Goal: Transaction & Acquisition: Purchase product/service

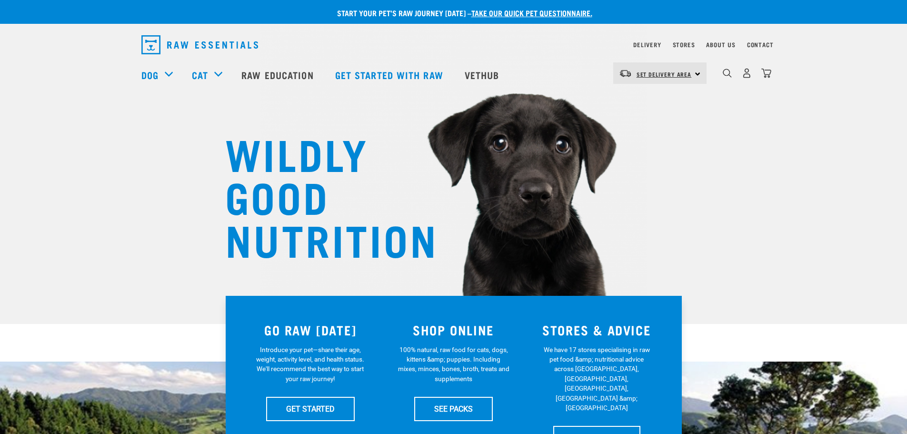
click at [679, 74] on span "Set Delivery Area" at bounding box center [664, 73] width 55 height 3
click at [668, 99] on link "[GEOGRAPHIC_DATA]" at bounding box center [658, 100] width 91 height 21
click at [715, 46] on link "About Us" at bounding box center [720, 44] width 29 height 3
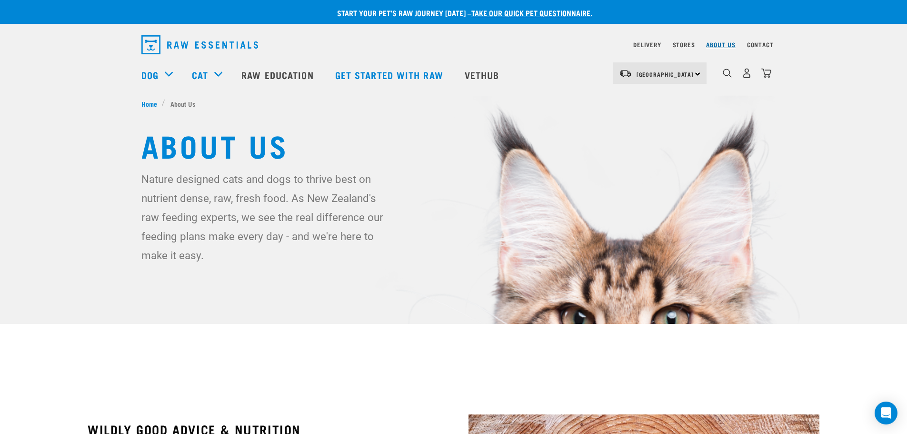
click at [727, 45] on link "About Us" at bounding box center [720, 44] width 29 height 3
click at [682, 45] on link "Stores" at bounding box center [684, 44] width 22 height 3
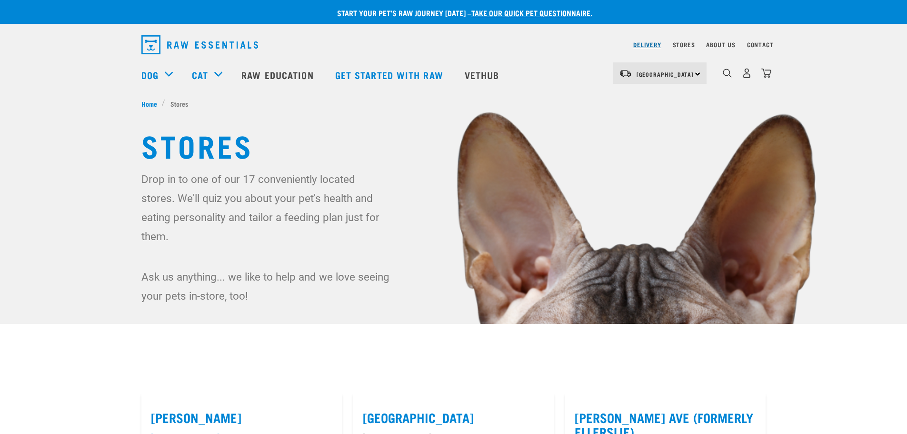
click at [639, 44] on link "Delivery" at bounding box center [647, 44] width 28 height 3
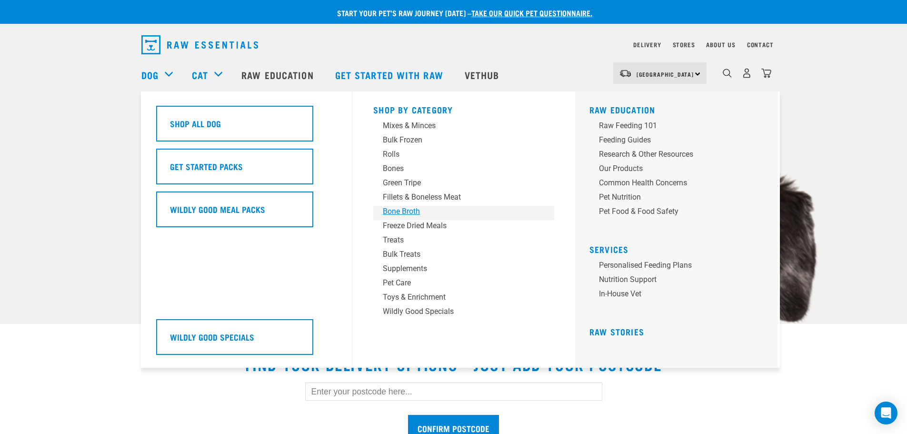
click at [414, 209] on div "Bone Broth" at bounding box center [457, 211] width 149 height 11
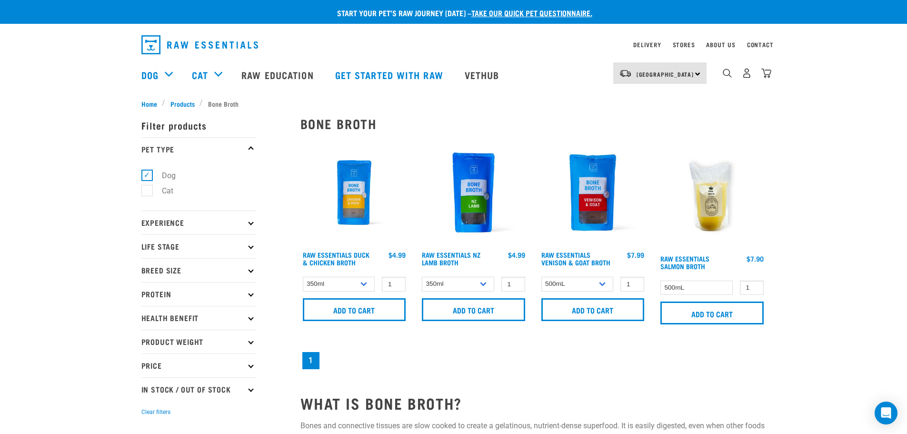
click at [353, 188] on img at bounding box center [354, 193] width 108 height 108
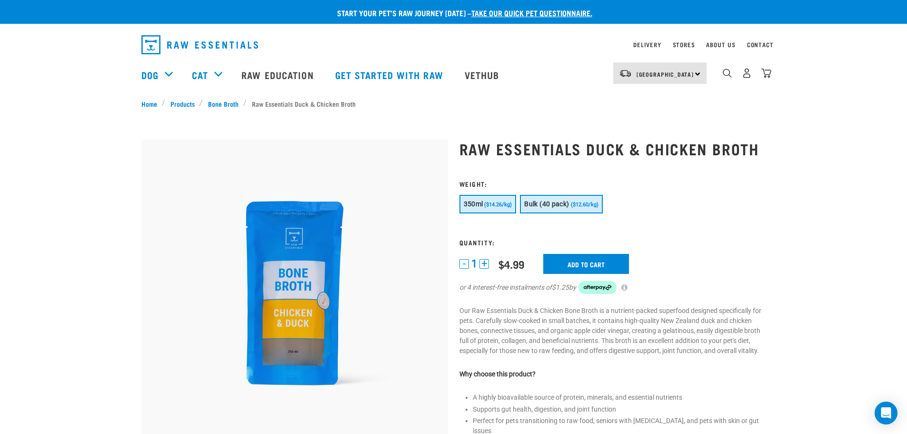
click at [550, 208] on span "Bulk (40 pack)" at bounding box center [546, 204] width 45 height 8
click at [593, 267] on input "Add to cart" at bounding box center [598, 264] width 86 height 20
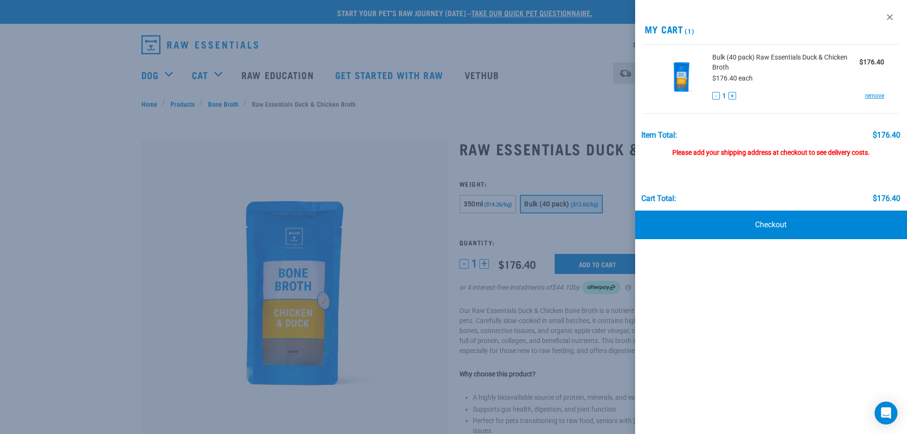
click at [517, 78] on div at bounding box center [453, 217] width 907 height 434
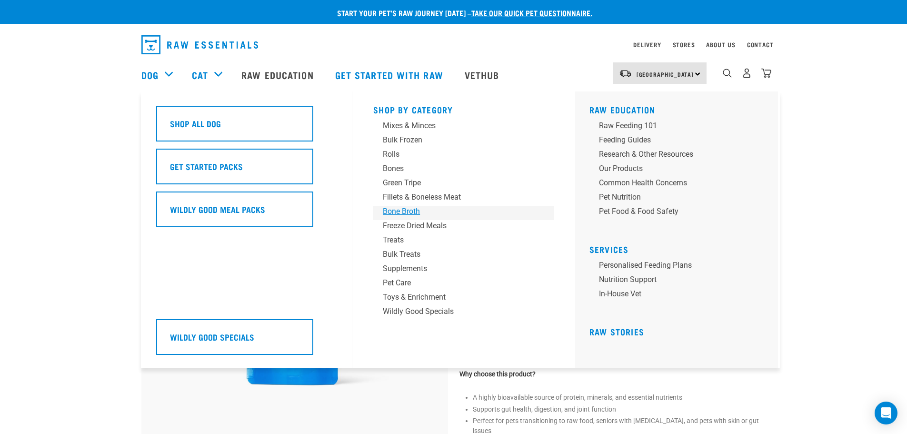
click at [409, 209] on div "Bone Broth" at bounding box center [457, 211] width 149 height 11
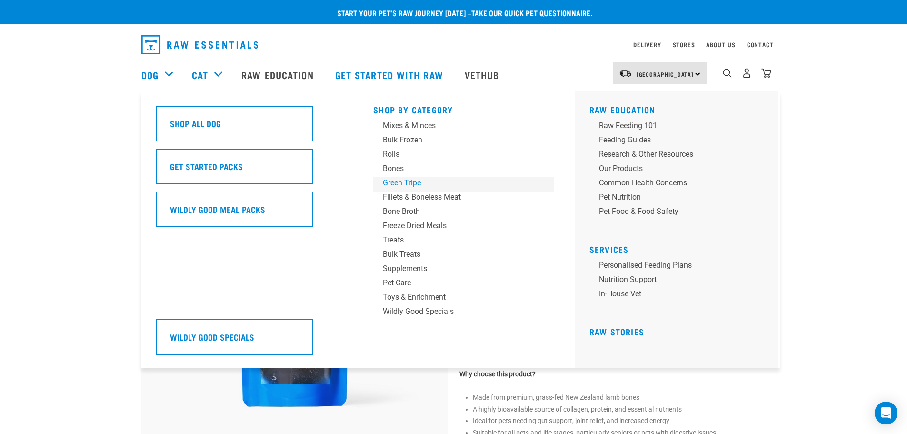
click at [409, 185] on div "Green Tripe" at bounding box center [457, 182] width 149 height 11
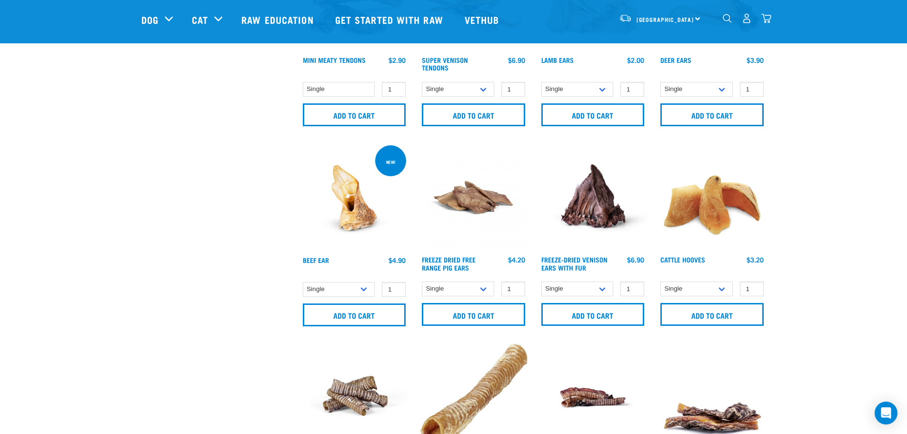
scroll to position [809, 0]
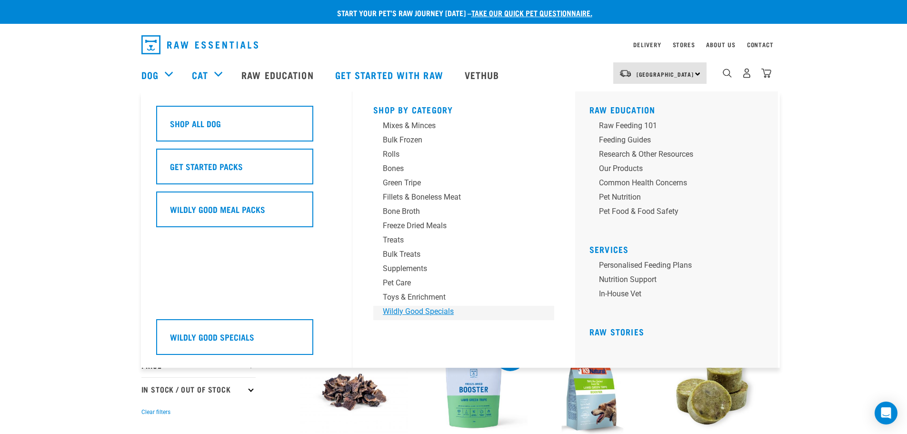
click at [446, 311] on div "Wildly Good Specials" at bounding box center [457, 311] width 149 height 11
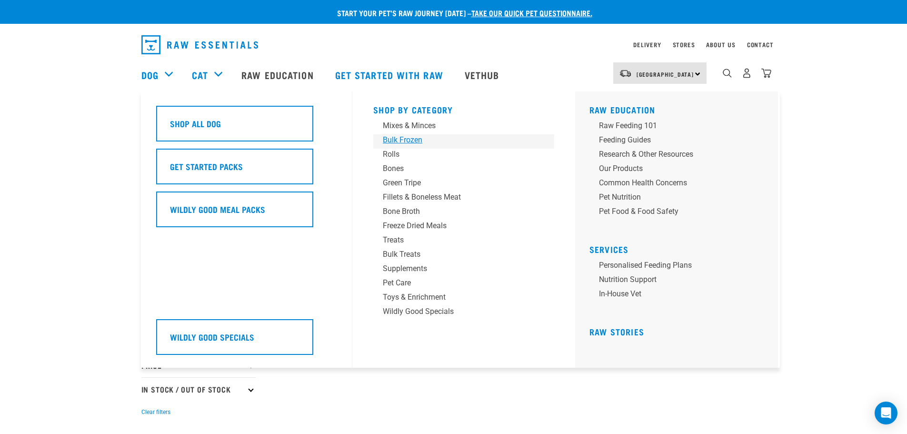
click at [395, 141] on div "Bulk Frozen" at bounding box center [457, 139] width 149 height 11
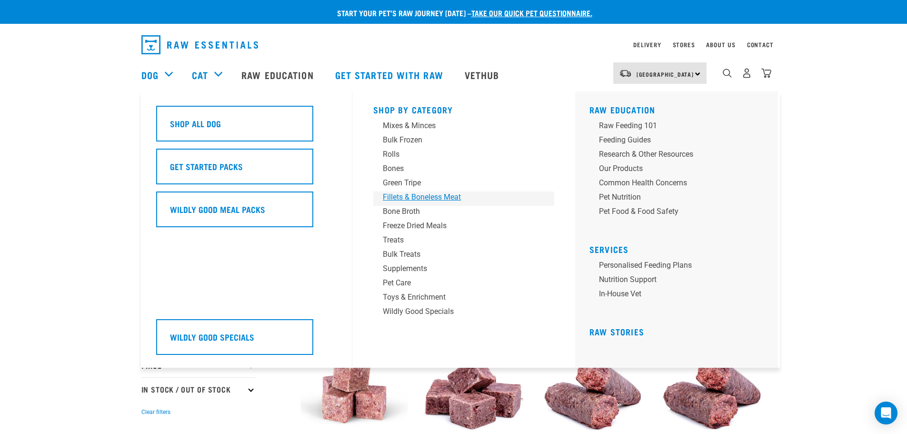
click at [412, 195] on div "Fillets & Boneless Meat" at bounding box center [457, 196] width 149 height 11
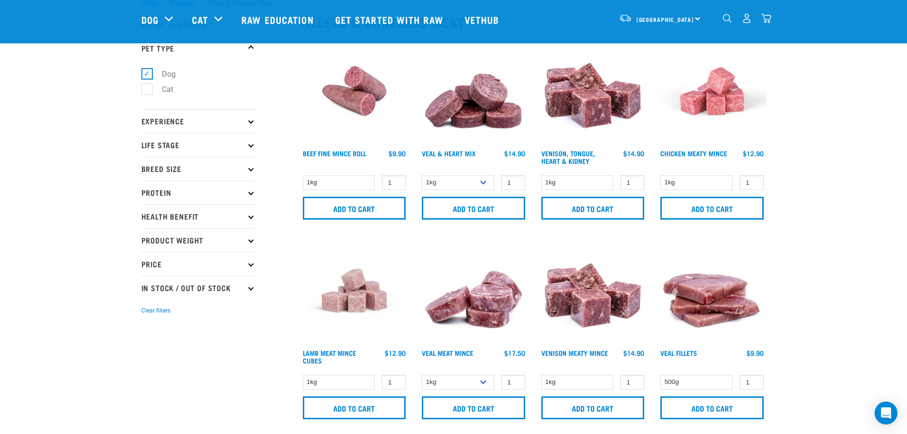
scroll to position [48, 0]
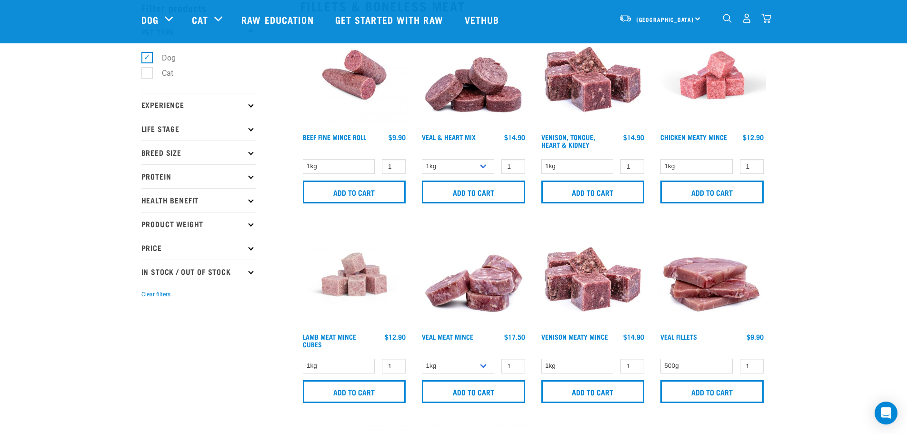
click at [197, 179] on p "Protein" at bounding box center [198, 176] width 114 height 24
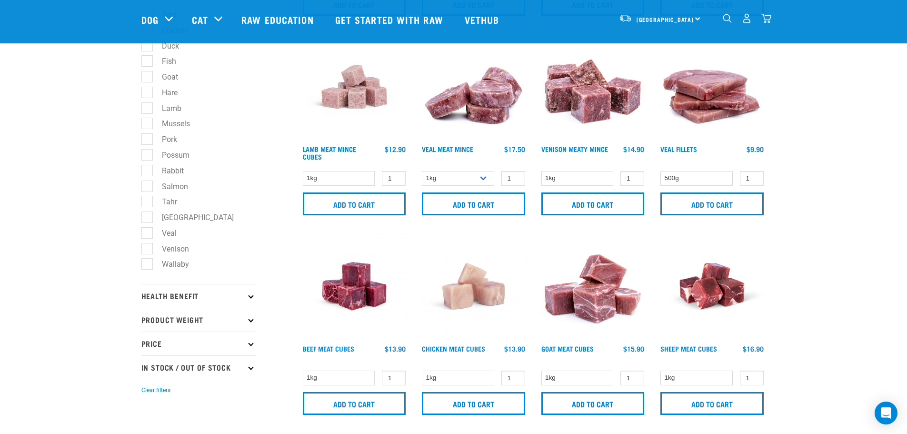
scroll to position [238, 0]
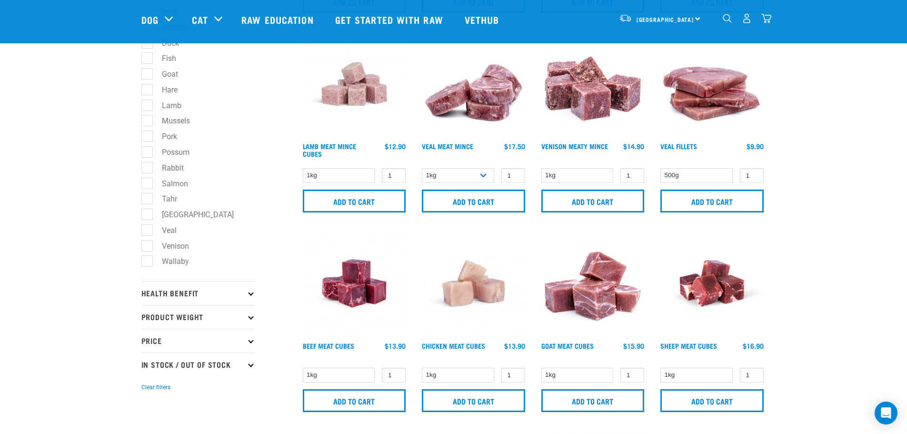
click at [214, 323] on p "Product Weight" at bounding box center [198, 317] width 114 height 24
click at [211, 316] on p "Product Weight" at bounding box center [198, 317] width 114 height 24
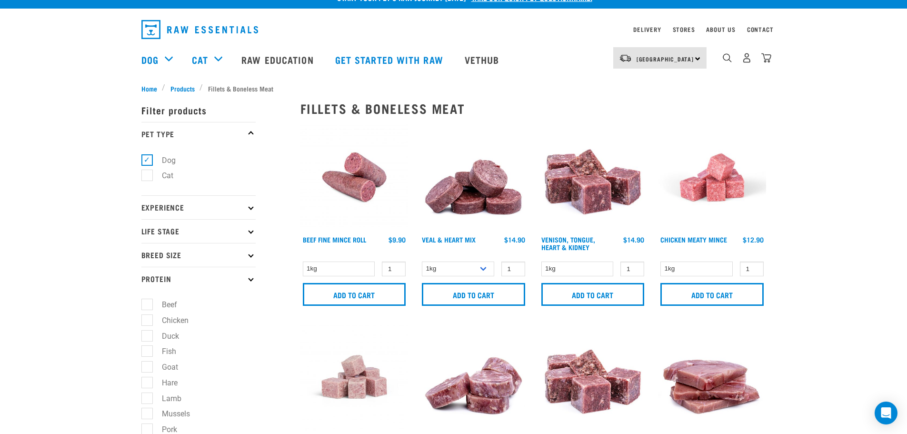
scroll to position [0, 0]
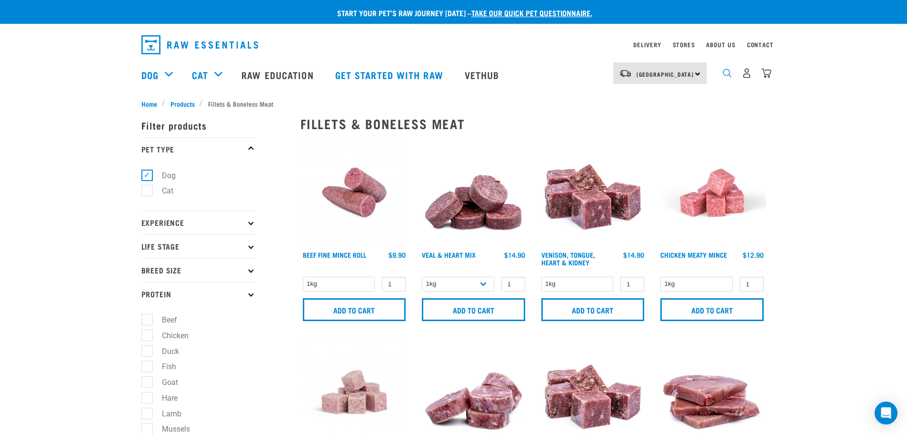
click at [729, 74] on img "dropdown navigation" at bounding box center [727, 73] width 9 height 9
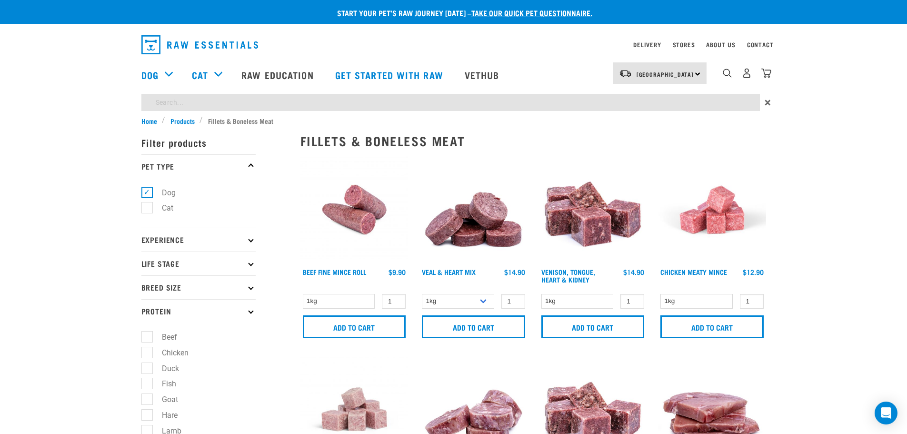
click at [326, 103] on input "search" at bounding box center [450, 102] width 618 height 17
type input "FISH"
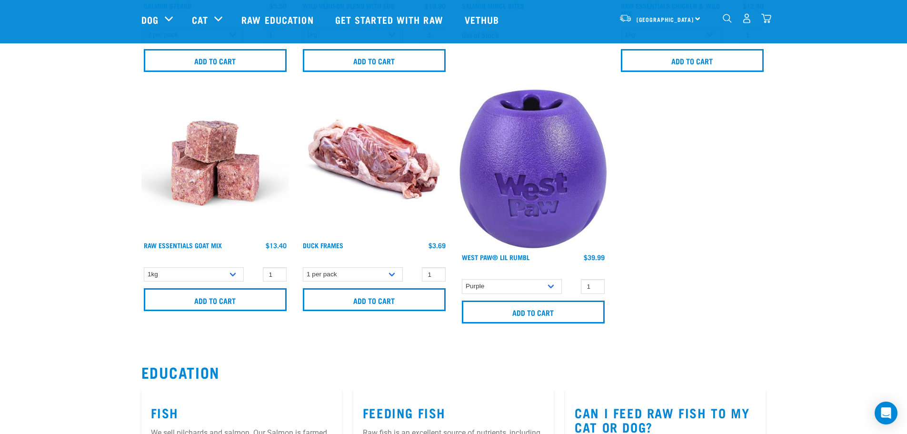
scroll to position [714, 0]
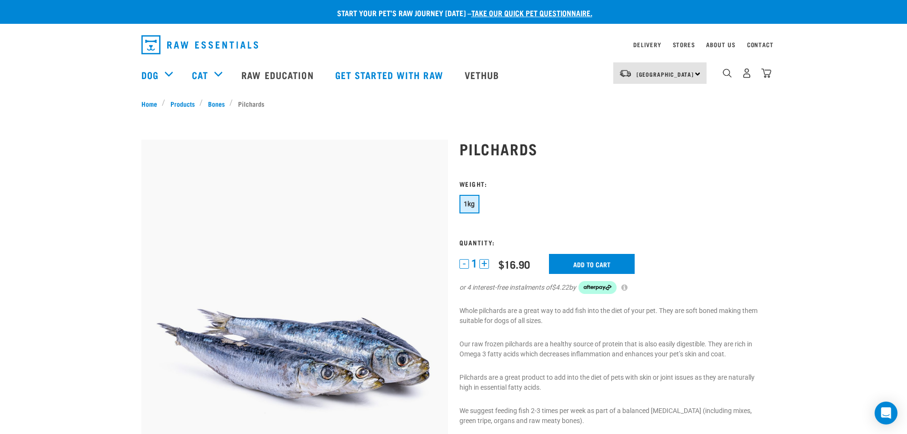
scroll to position [48, 0]
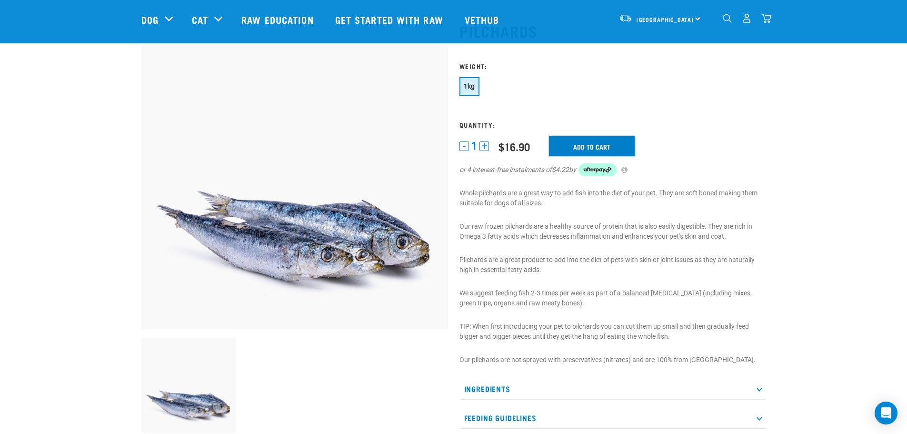
click at [607, 140] on input "Add to cart" at bounding box center [592, 146] width 86 height 20
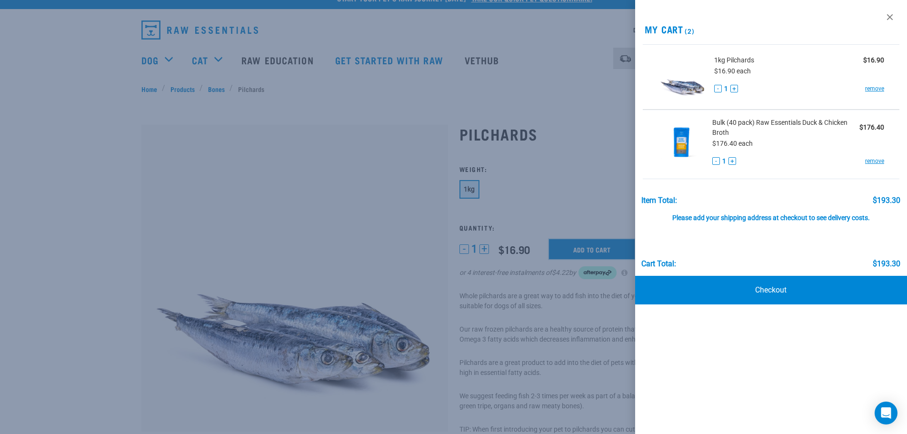
scroll to position [0, 0]
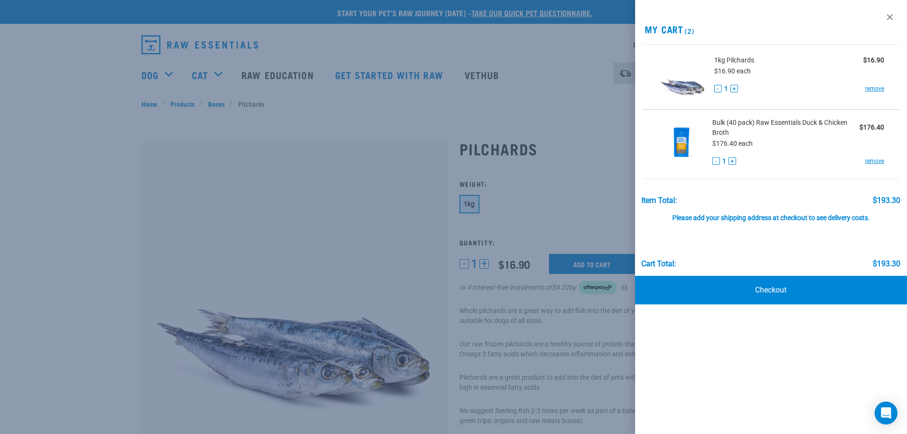
click at [240, 102] on div at bounding box center [453, 217] width 907 height 434
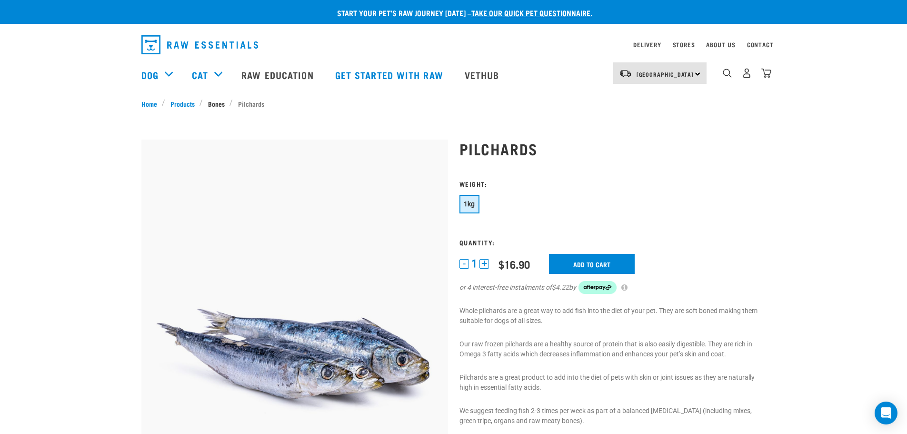
click at [214, 102] on link "Bones" at bounding box center [216, 104] width 27 height 10
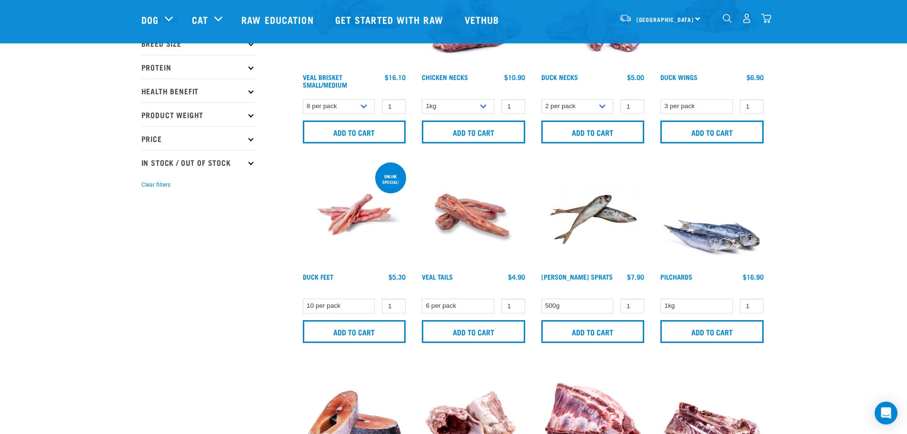
scroll to position [95, 0]
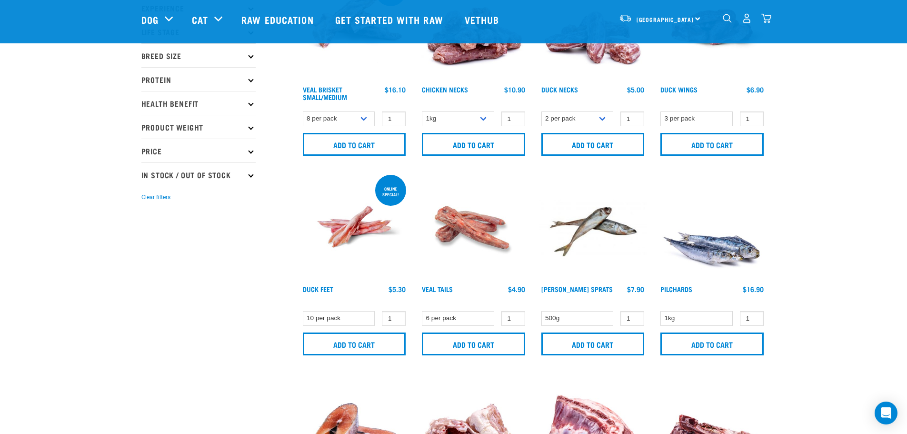
click at [723, 258] on img at bounding box center [712, 227] width 108 height 108
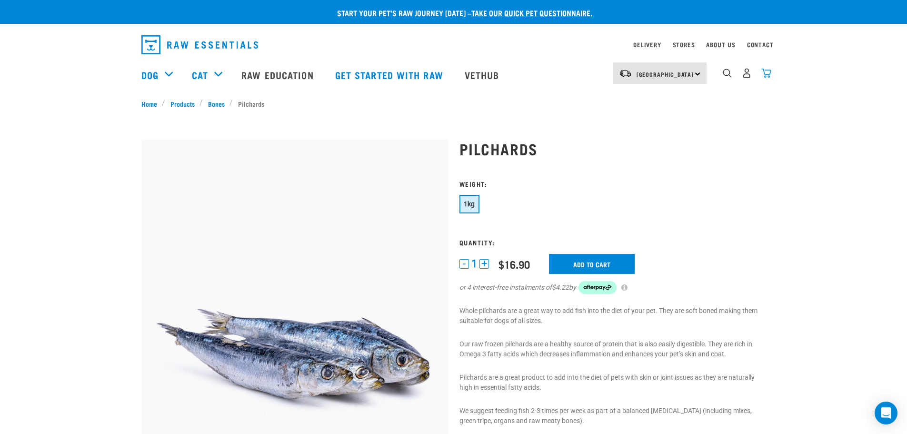
click at [766, 78] on img "dropdown navigation" at bounding box center [766, 73] width 10 height 10
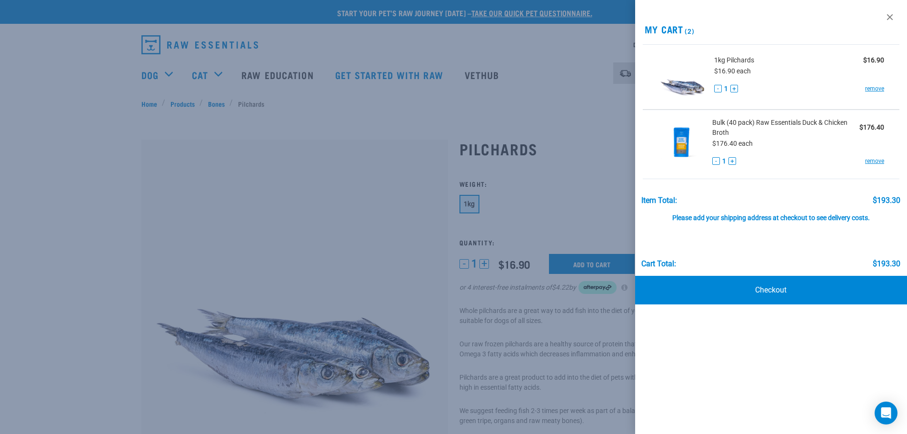
click at [557, 328] on div at bounding box center [453, 217] width 907 height 434
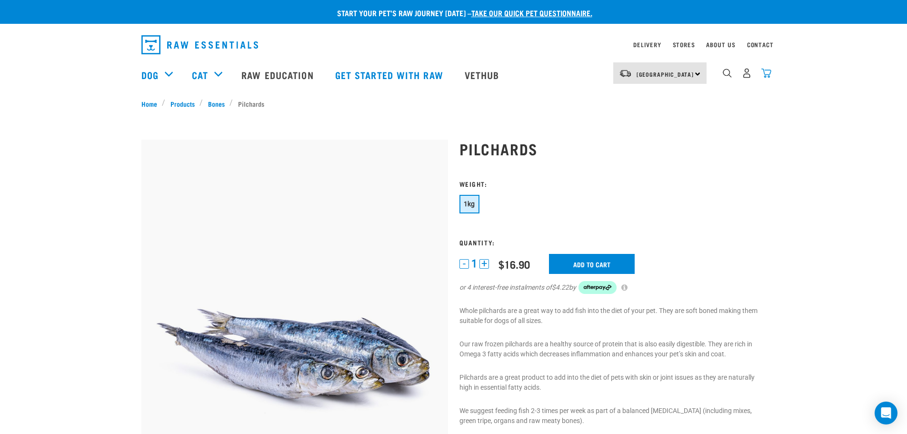
click at [767, 72] on img "dropdown navigation" at bounding box center [766, 73] width 10 height 10
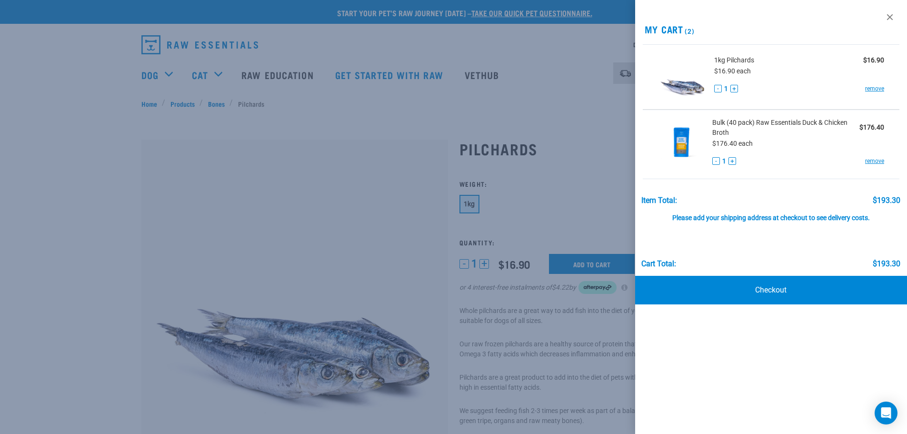
click at [733, 88] on button "+" at bounding box center [734, 89] width 8 height 8
click at [769, 290] on link "Checkout" at bounding box center [771, 290] width 272 height 29
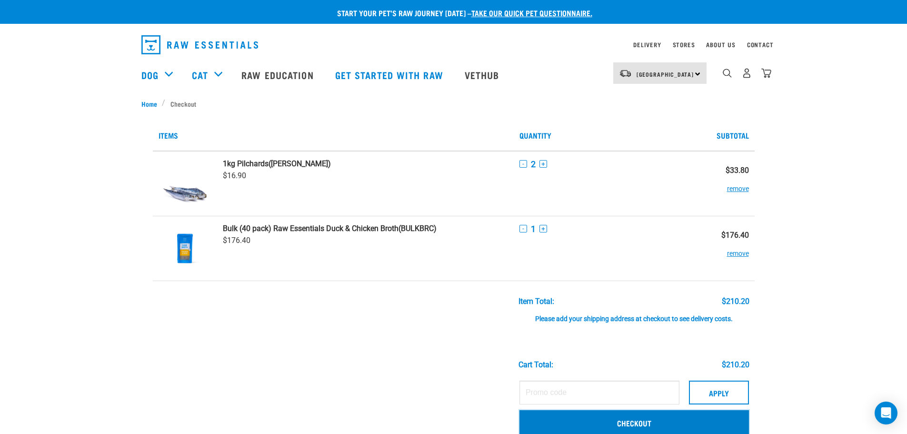
click at [637, 419] on link "Checkout" at bounding box center [633, 422] width 229 height 25
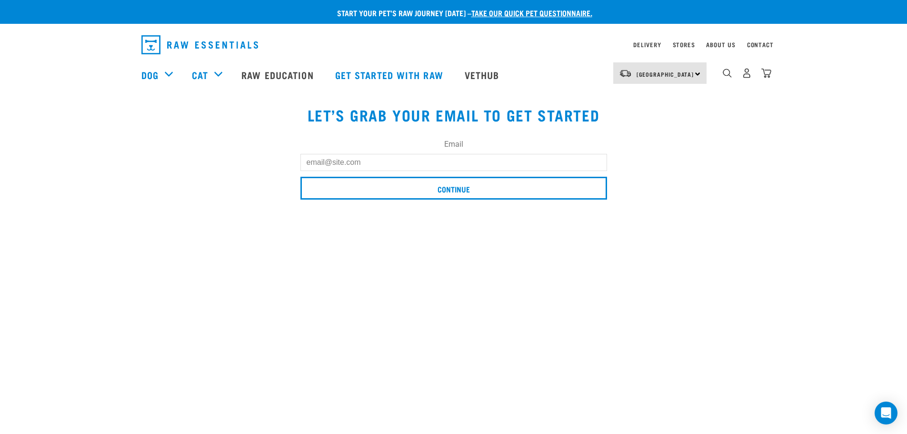
click at [374, 159] on input "Email" at bounding box center [453, 162] width 307 height 17
type input "jesswongtung351@gmail.com"
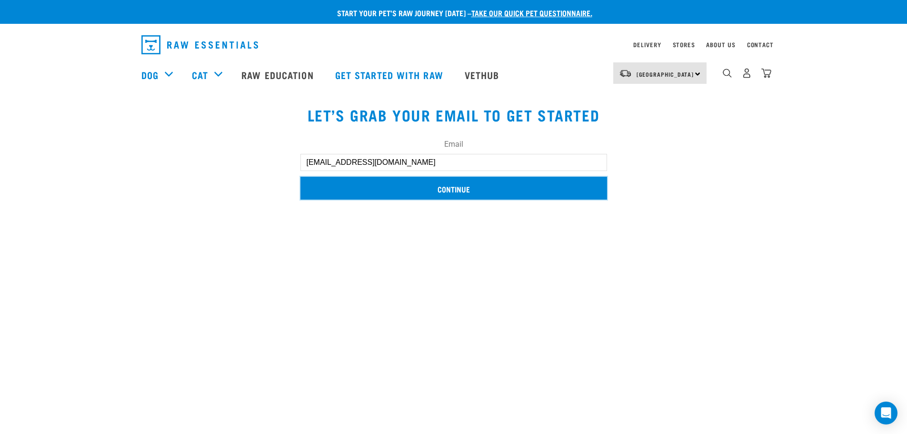
click at [439, 186] on input "Continue" at bounding box center [453, 188] width 307 height 23
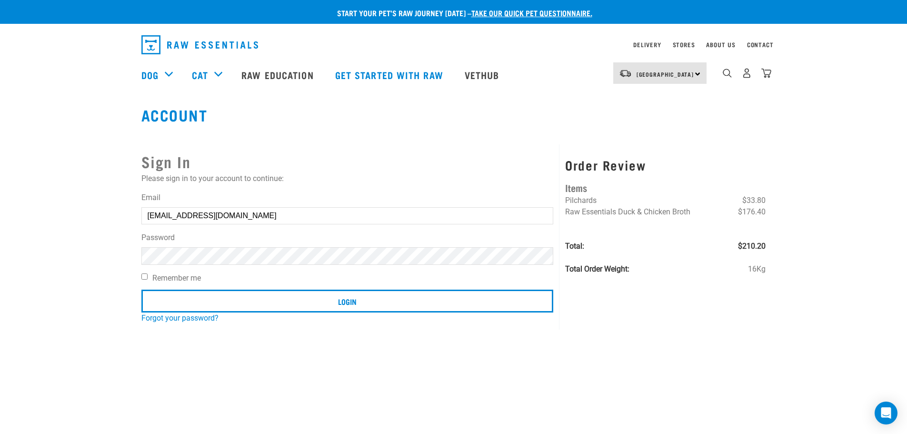
click at [141, 289] on input "Login" at bounding box center [347, 300] width 412 height 23
drag, startPoint x: 501, startPoint y: 210, endPoint x: 478, endPoint y: 210, distance: 22.9
click at [22, 199] on button "delete" at bounding box center [17, 194] width 10 height 10
drag, startPoint x: 173, startPoint y: 251, endPoint x: 177, endPoint y: 278, distance: 27.4
click at [0, 272] on article "Invalid username or password." at bounding box center [0, 217] width 0 height 434
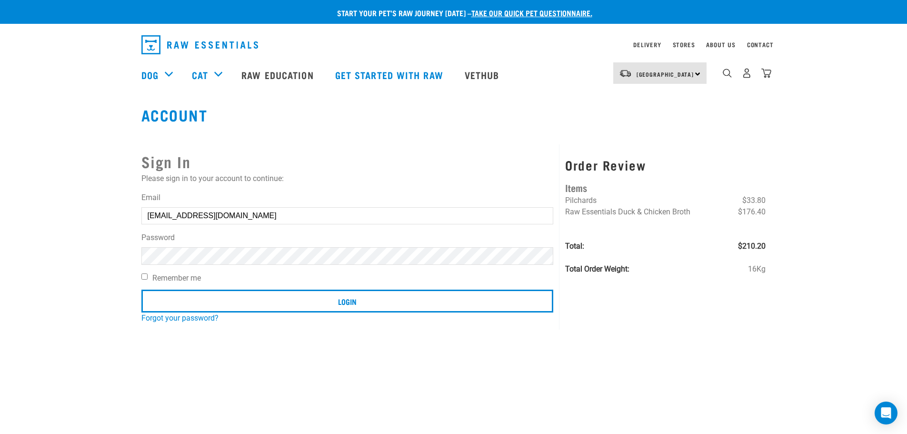
click at [0, 281] on article "Invalid username or password." at bounding box center [0, 217] width 0 height 434
click at [22, 199] on button "delete" at bounding box center [17, 194] width 10 height 10
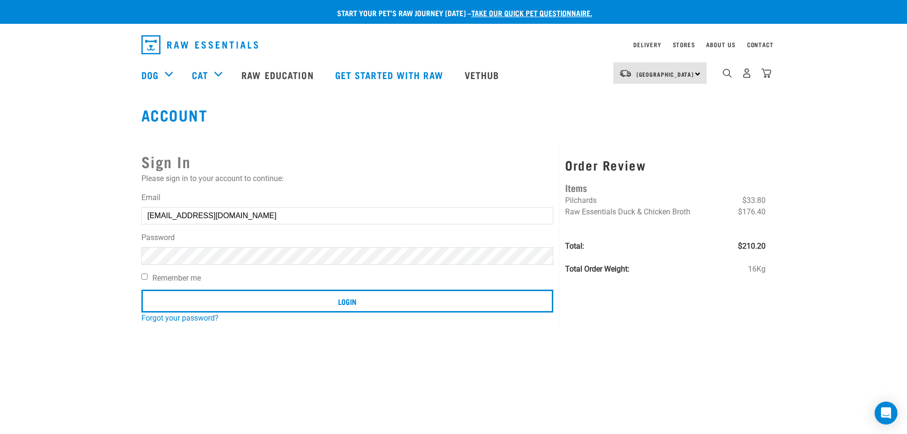
click at [506, 211] on input "jesswongtung351@gmail.com" at bounding box center [347, 215] width 412 height 17
click at [147, 276] on label "Remember me" at bounding box center [347, 277] width 412 height 11
click at [147, 276] on input "Remember me" at bounding box center [144, 276] width 6 height 6
checkbox input "true"
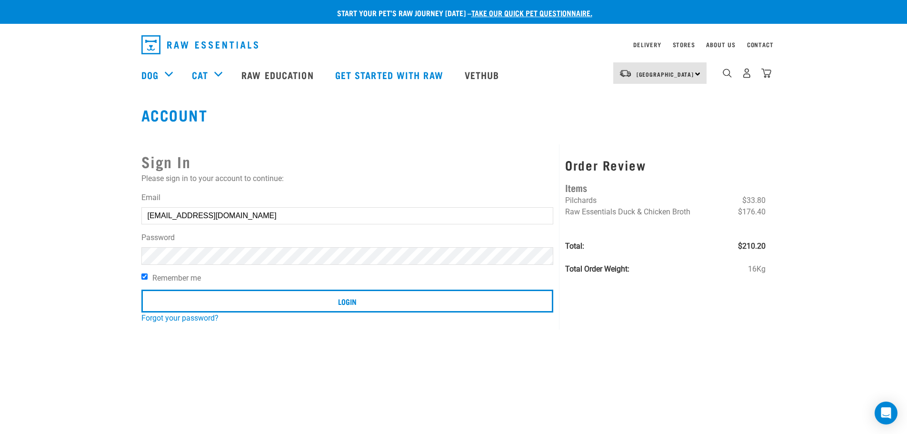
click at [141, 289] on input "Login" at bounding box center [347, 300] width 412 height 23
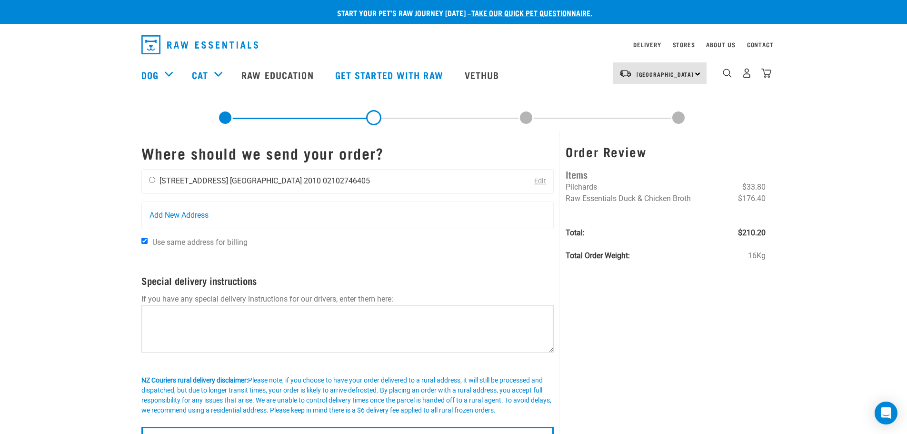
click at [193, 181] on li "[STREET_ADDRESS]" at bounding box center [193, 180] width 69 height 9
click at [153, 179] on input "radio" at bounding box center [152, 180] width 6 height 6
radio input "true"
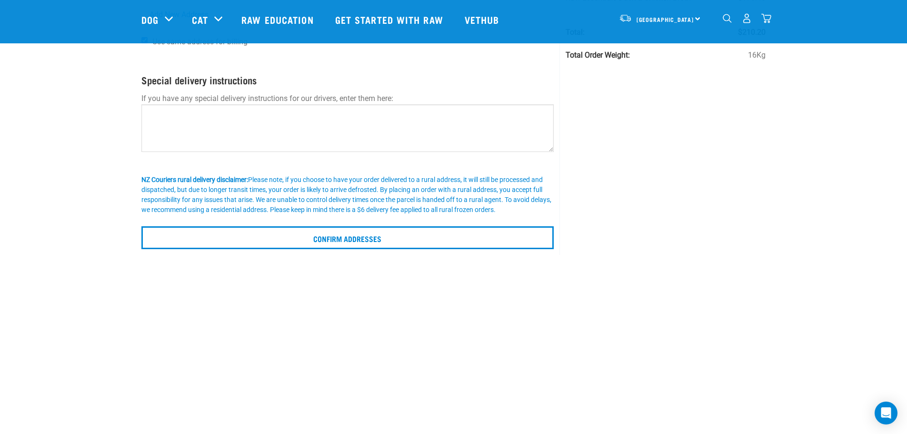
scroll to position [143, 0]
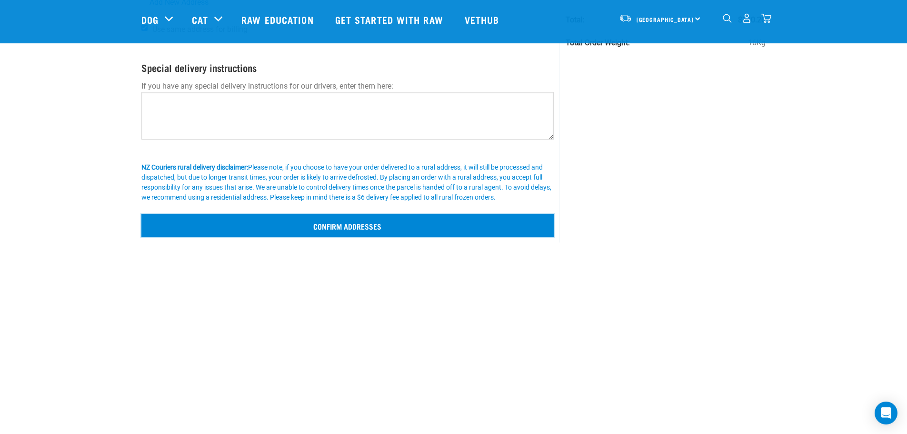
click at [376, 221] on input "Confirm addresses" at bounding box center [347, 225] width 413 height 23
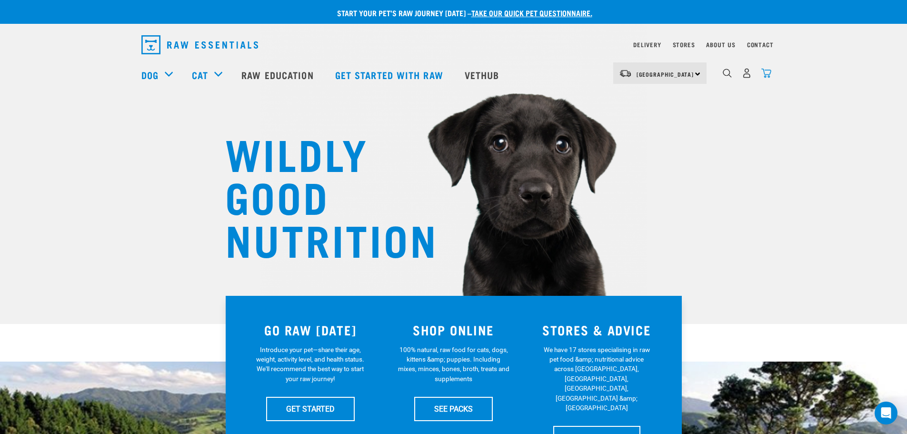
click at [770, 75] on img "dropdown navigation" at bounding box center [766, 73] width 10 height 10
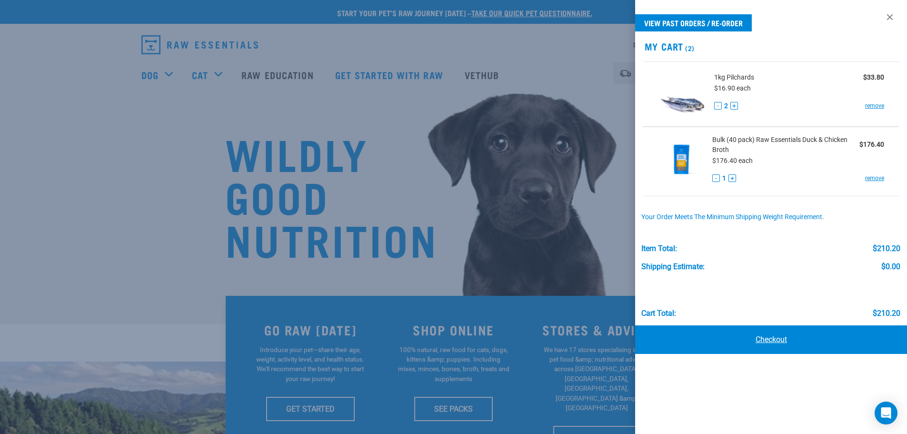
click at [756, 340] on link "Checkout" at bounding box center [771, 339] width 272 height 29
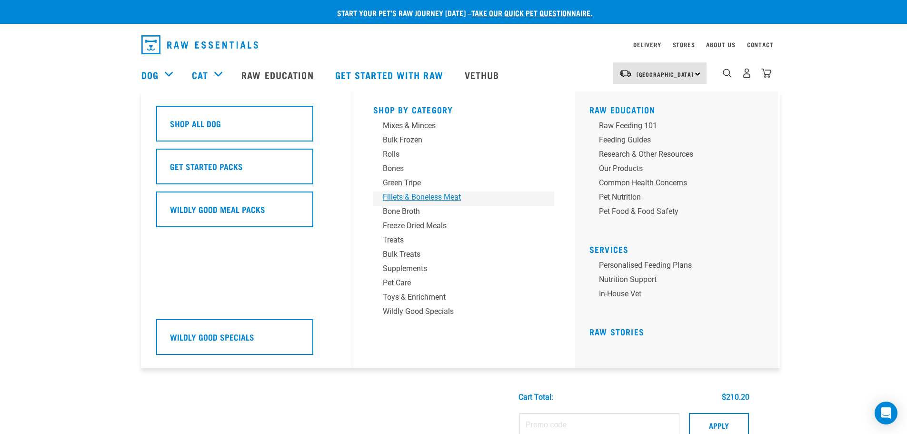
click at [465, 201] on div "Fillets & Boneless Meat" at bounding box center [457, 196] width 149 height 11
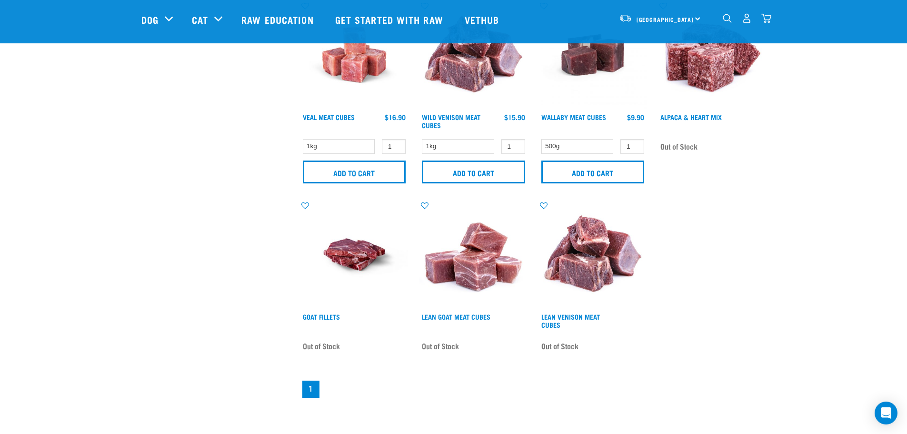
scroll to position [667, 0]
click at [483, 67] on img at bounding box center [473, 54] width 108 height 108
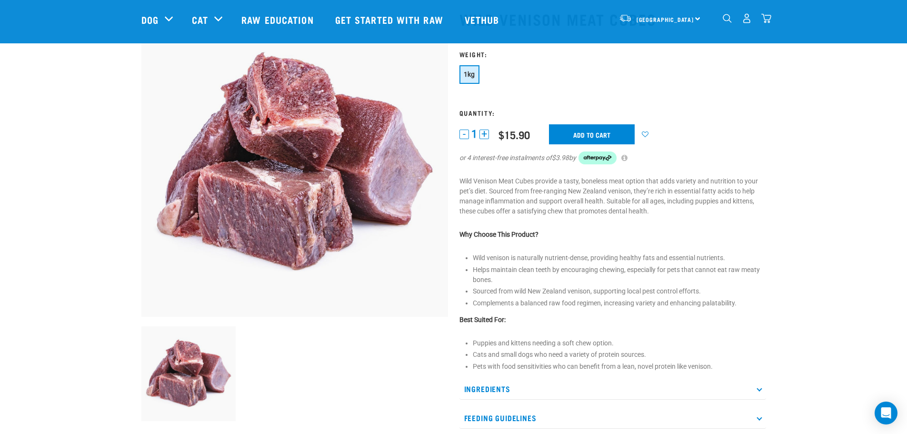
scroll to position [48, 0]
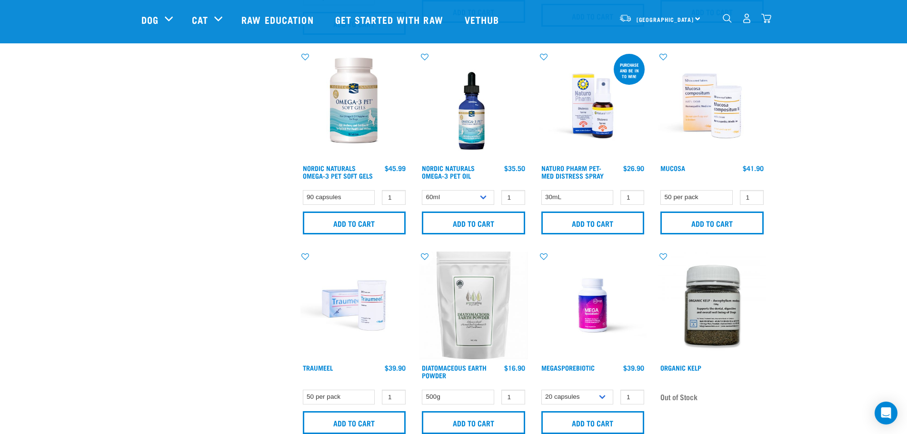
scroll to position [476, 0]
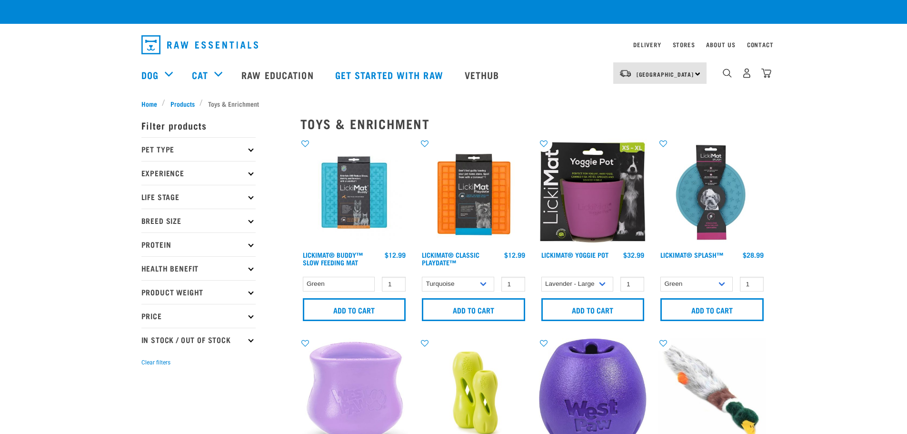
checkbox input "true"
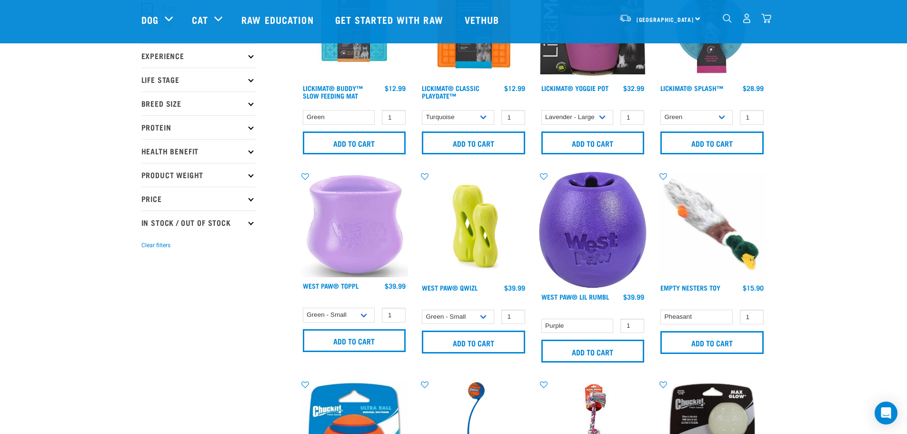
scroll to position [95, 0]
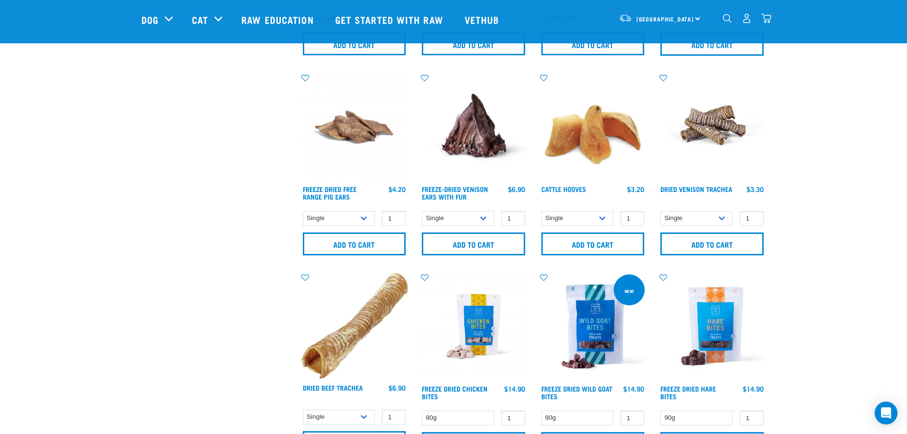
scroll to position [1000, 0]
